Goal: Find contact information: Find contact information

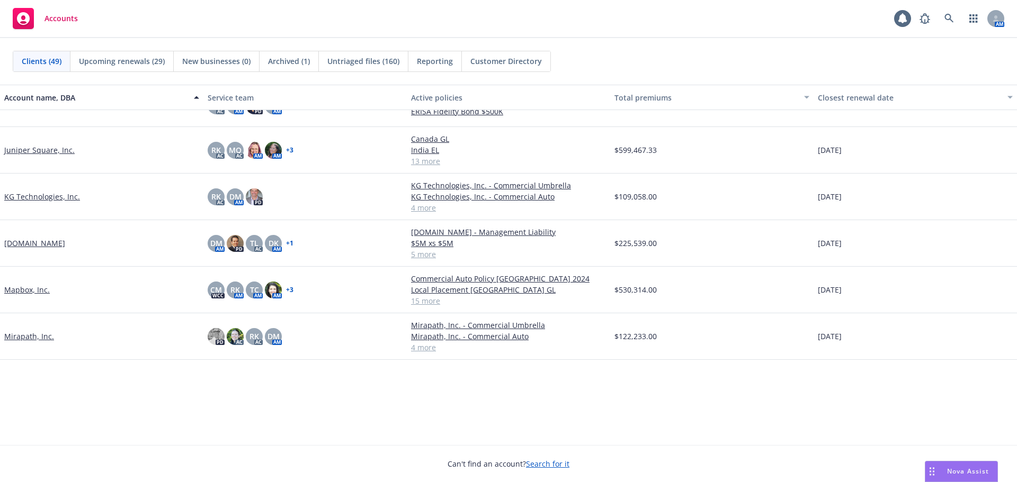
scroll to position [635, 0]
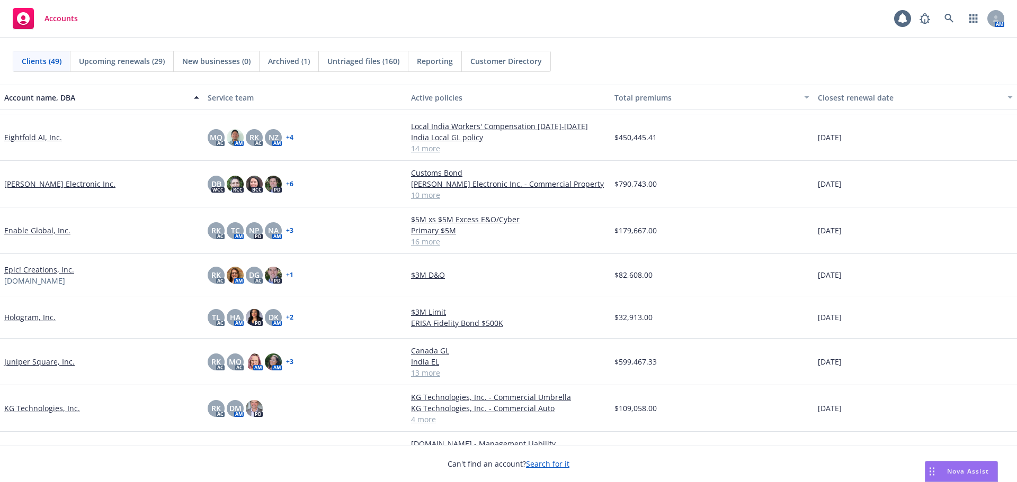
click at [52, 317] on link "Hologram, Inc." at bounding box center [29, 317] width 51 height 11
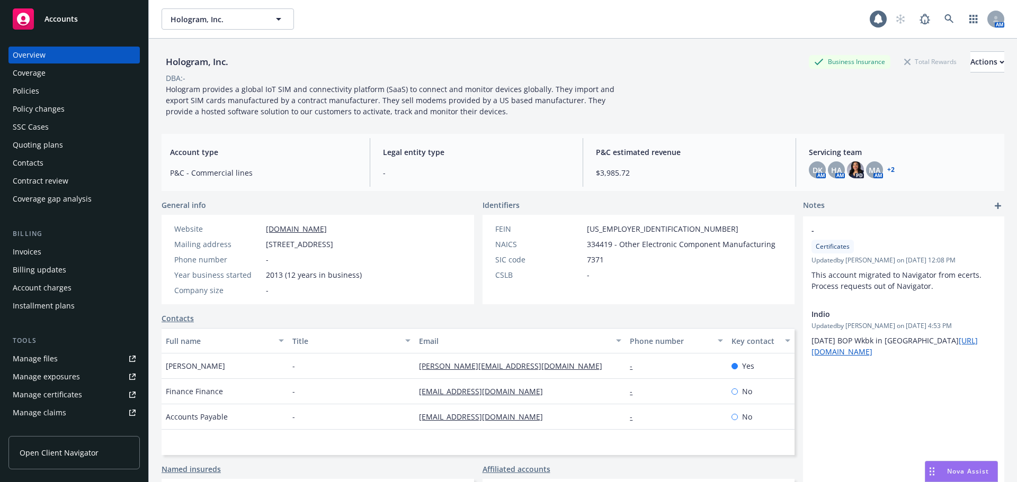
click at [43, 96] on div "Policies" at bounding box center [74, 91] width 123 height 17
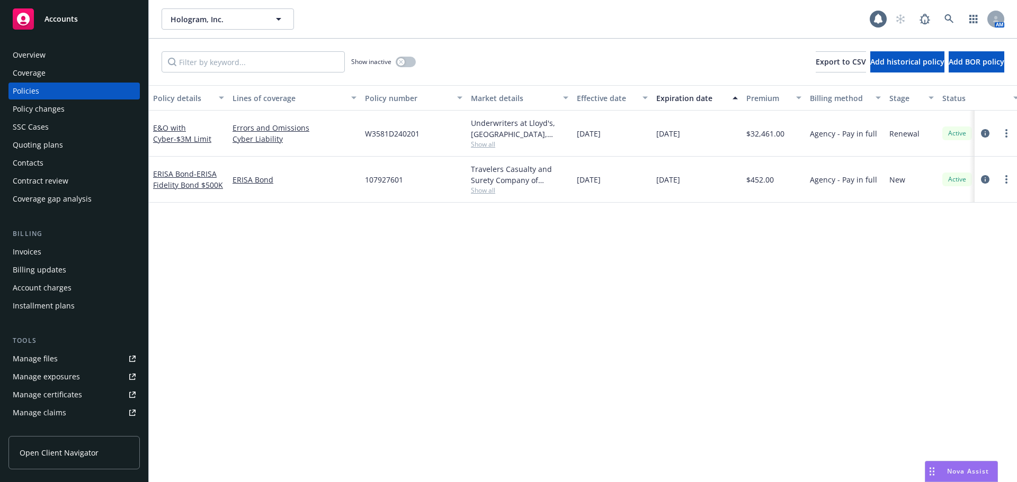
click at [181, 133] on div "E&O with Cyber - $3M Limit" at bounding box center [188, 133] width 71 height 22
click at [187, 128] on link "E&O with Cyber - $3M Limit" at bounding box center [182, 133] width 58 height 21
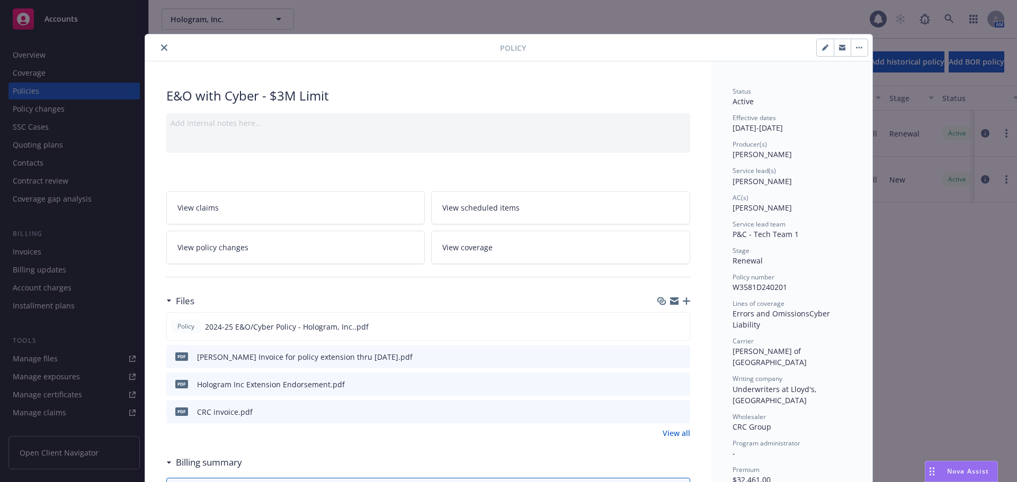
click at [679, 358] on icon "preview file" at bounding box center [680, 356] width 10 height 7
click at [161, 47] on icon "close" at bounding box center [164, 47] width 6 height 6
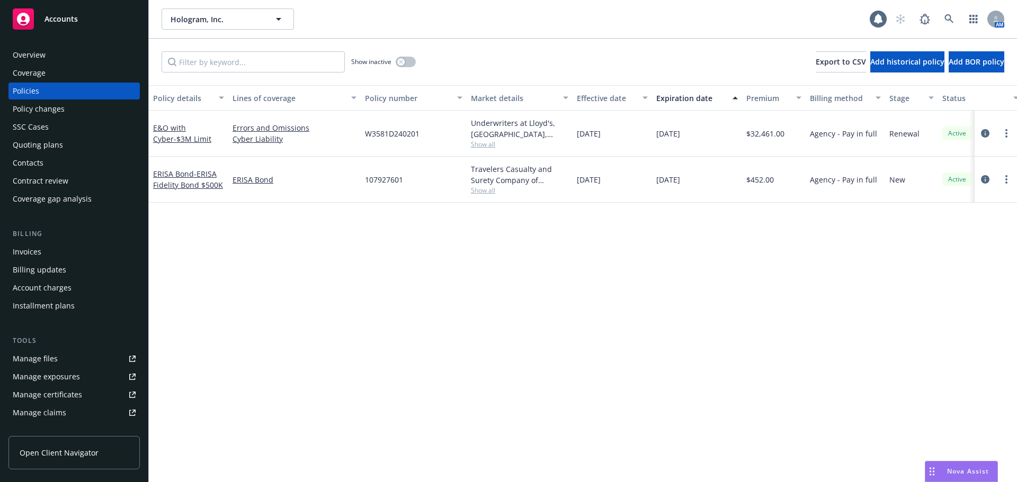
click at [86, 257] on div "Invoices" at bounding box center [74, 252] width 123 height 17
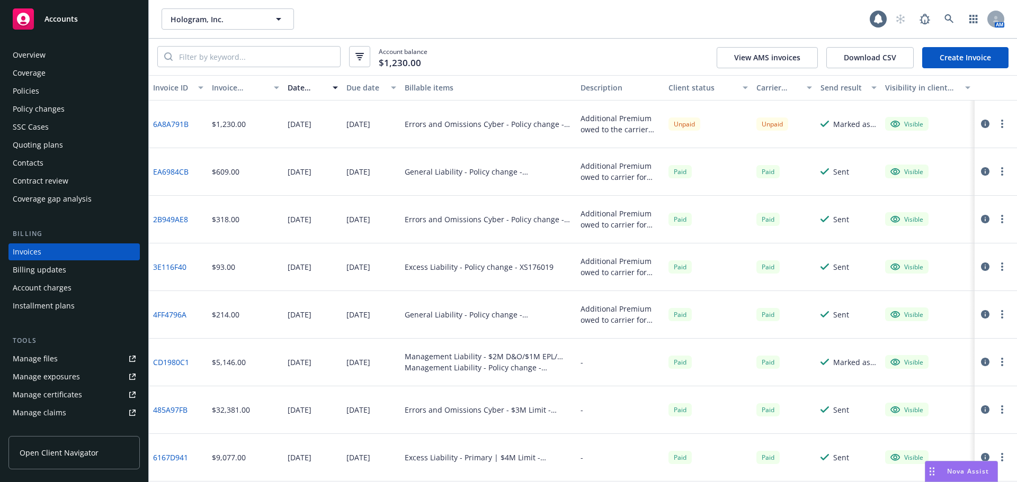
click at [71, 169] on div "Contacts" at bounding box center [74, 163] width 123 height 17
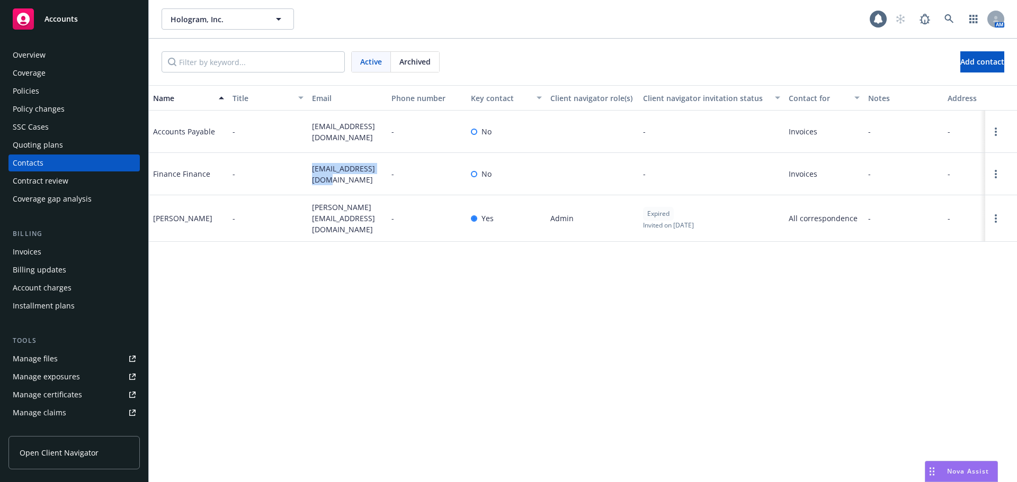
drag, startPoint x: 312, startPoint y: 167, endPoint x: 319, endPoint y: 179, distance: 13.7
click at [319, 179] on span "[EMAIL_ADDRESS][DOMAIN_NAME]" at bounding box center [347, 174] width 71 height 22
copy span "[EMAIL_ADDRESS][DOMAIN_NAME]"
drag, startPoint x: 309, startPoint y: 215, endPoint x: 381, endPoint y: 217, distance: 72.0
click at [381, 217] on div "[PERSON_NAME][EMAIL_ADDRESS][DOMAIN_NAME]" at bounding box center [347, 218] width 79 height 47
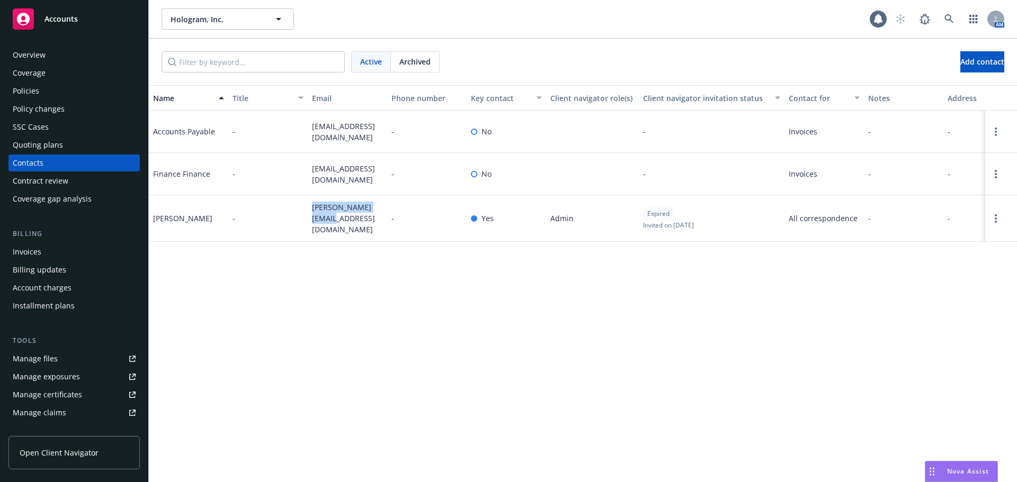
copy span "[PERSON_NAME][EMAIL_ADDRESS][DOMAIN_NAME]"
click at [88, 13] on div "Accounts" at bounding box center [74, 18] width 123 height 21
